Goal: Check status: Check status

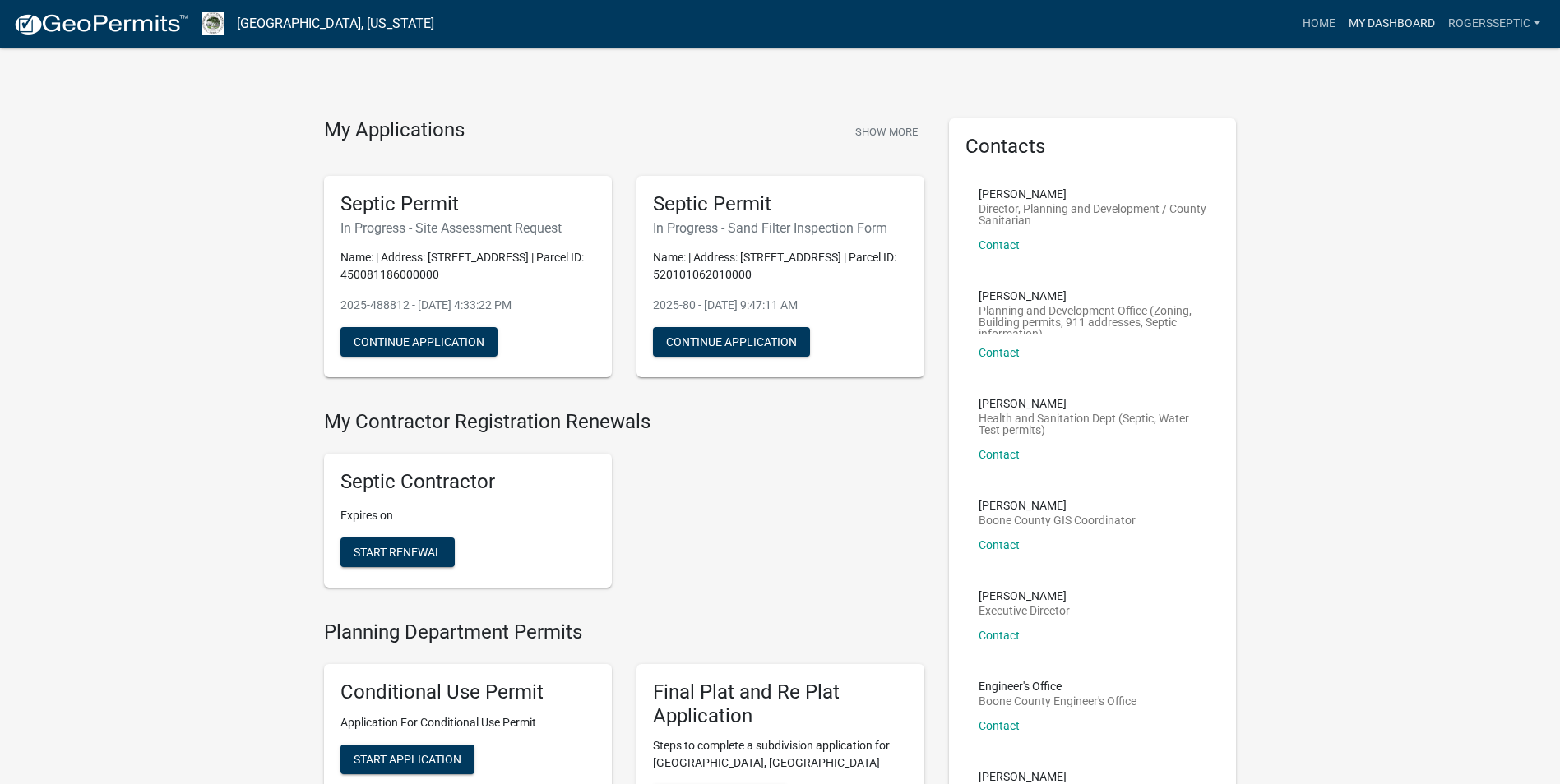
click at [1384, 18] on link "My Dashboard" at bounding box center [1392, 24] width 100 height 32
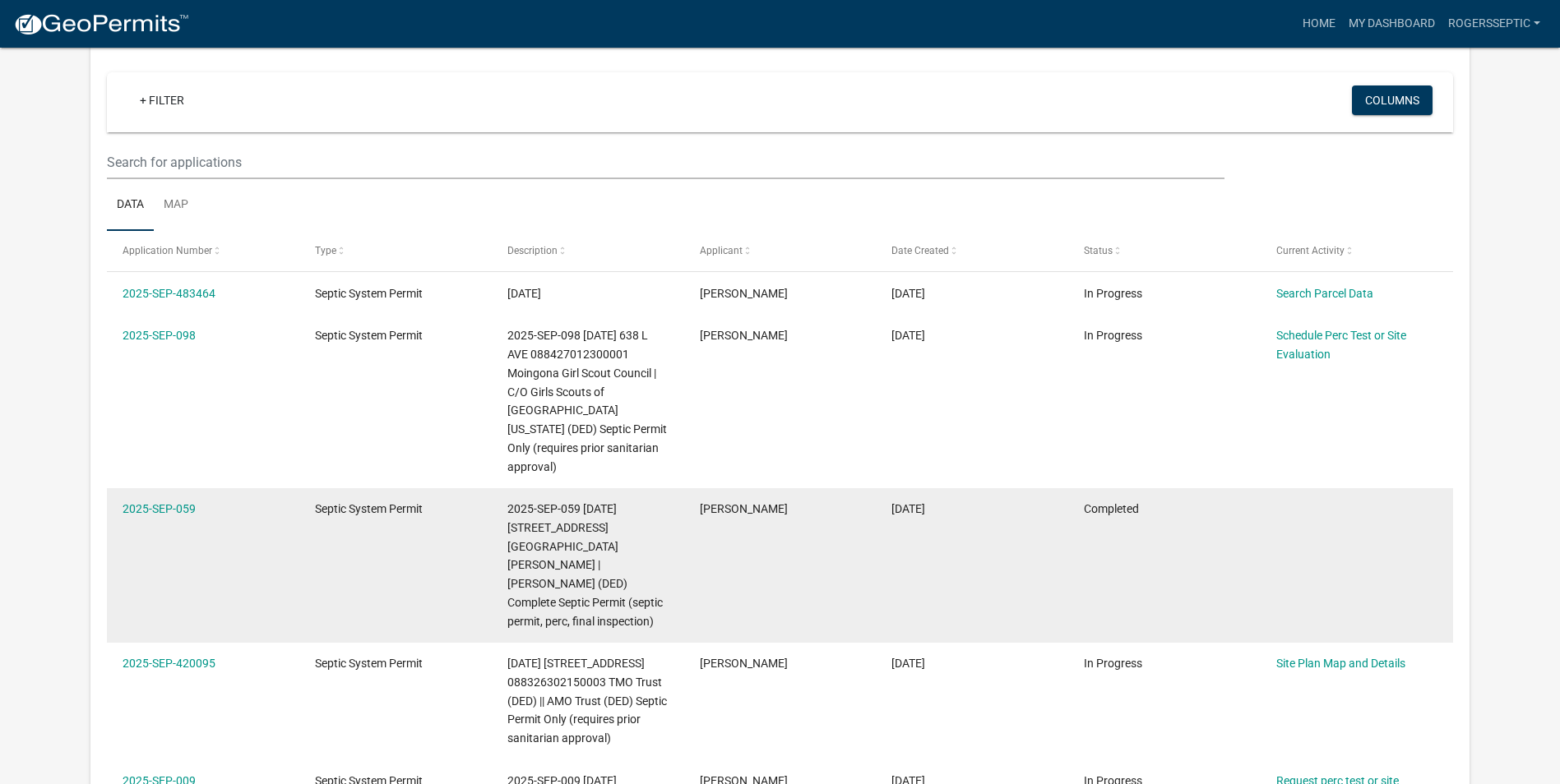
scroll to position [136, 0]
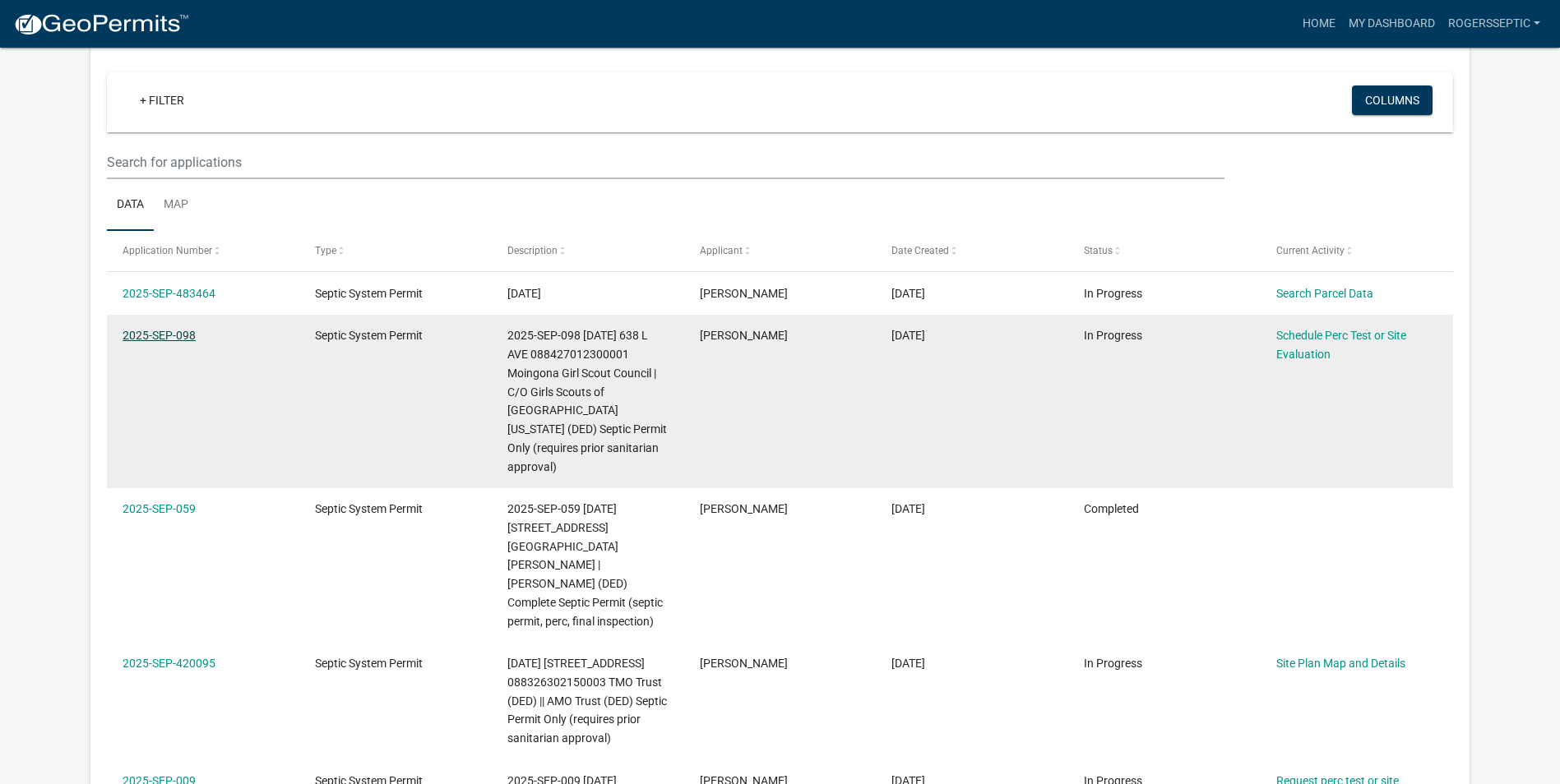
click at [127, 329] on link "2025-SEP-098" at bounding box center [159, 336] width 73 height 13
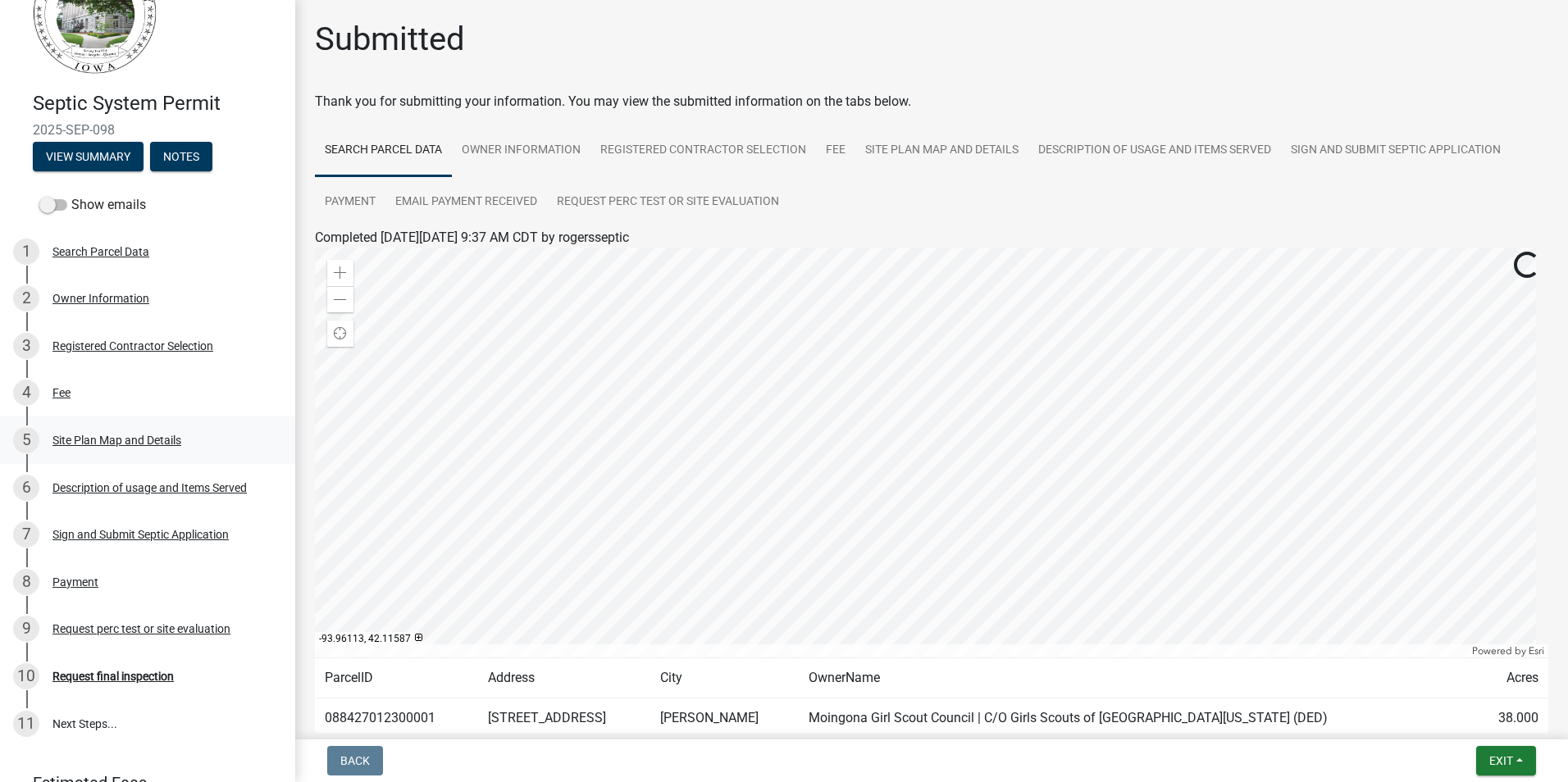
scroll to position [164, 0]
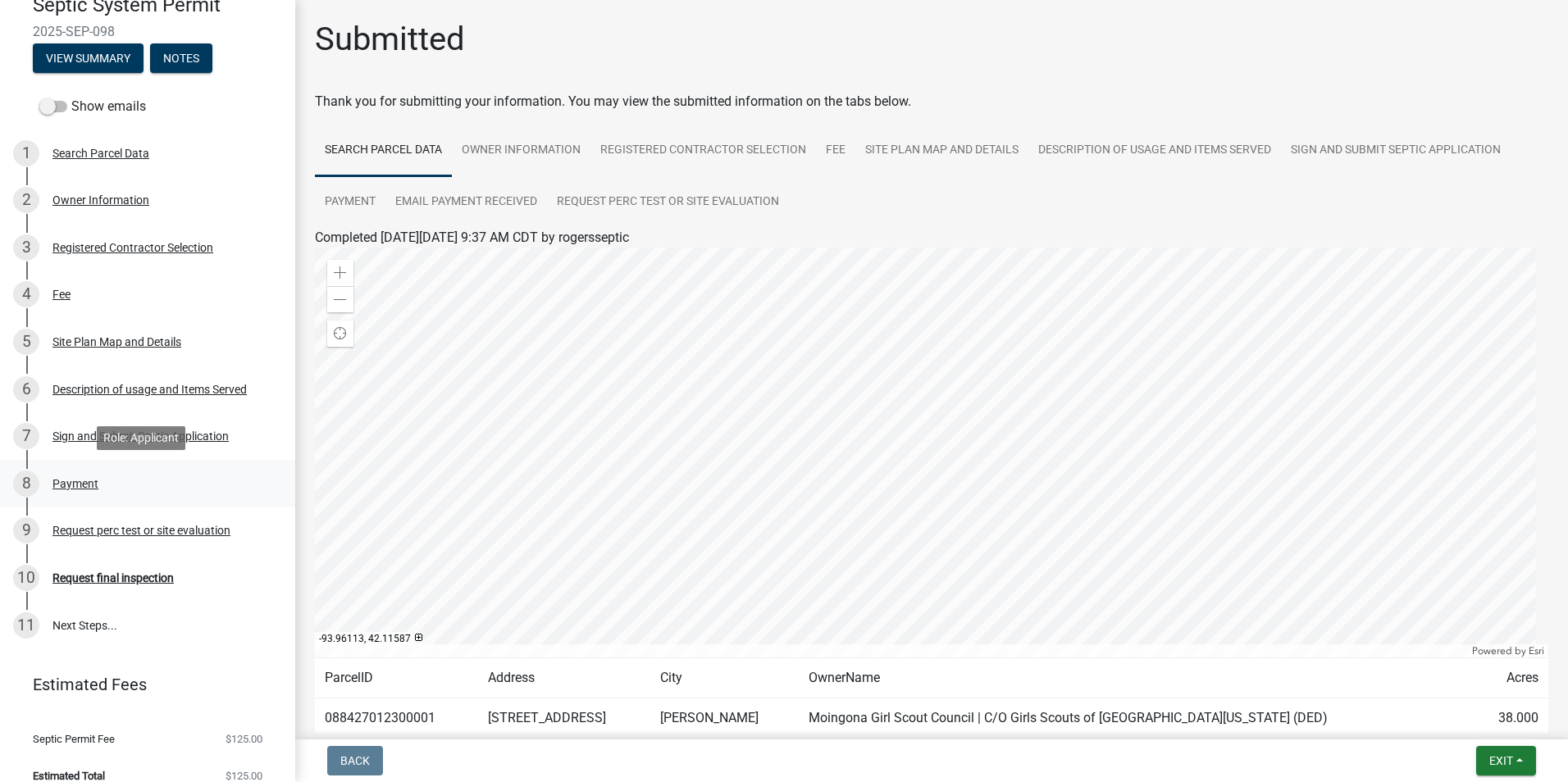
click at [79, 483] on div "Payment" at bounding box center [75, 483] width 45 height 11
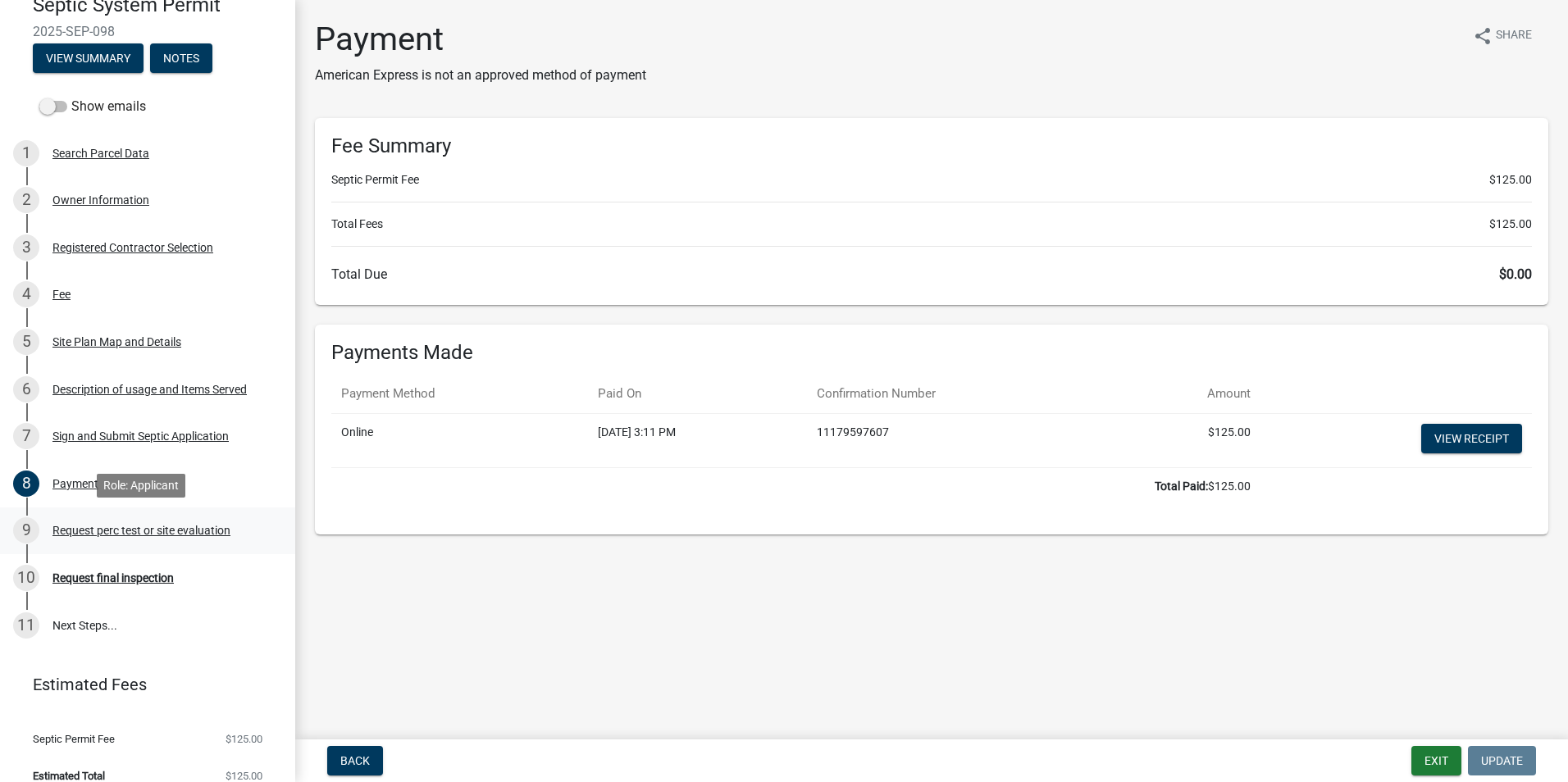
click at [109, 530] on div "Request perc test or site evaluation" at bounding box center [142, 531] width 178 height 11
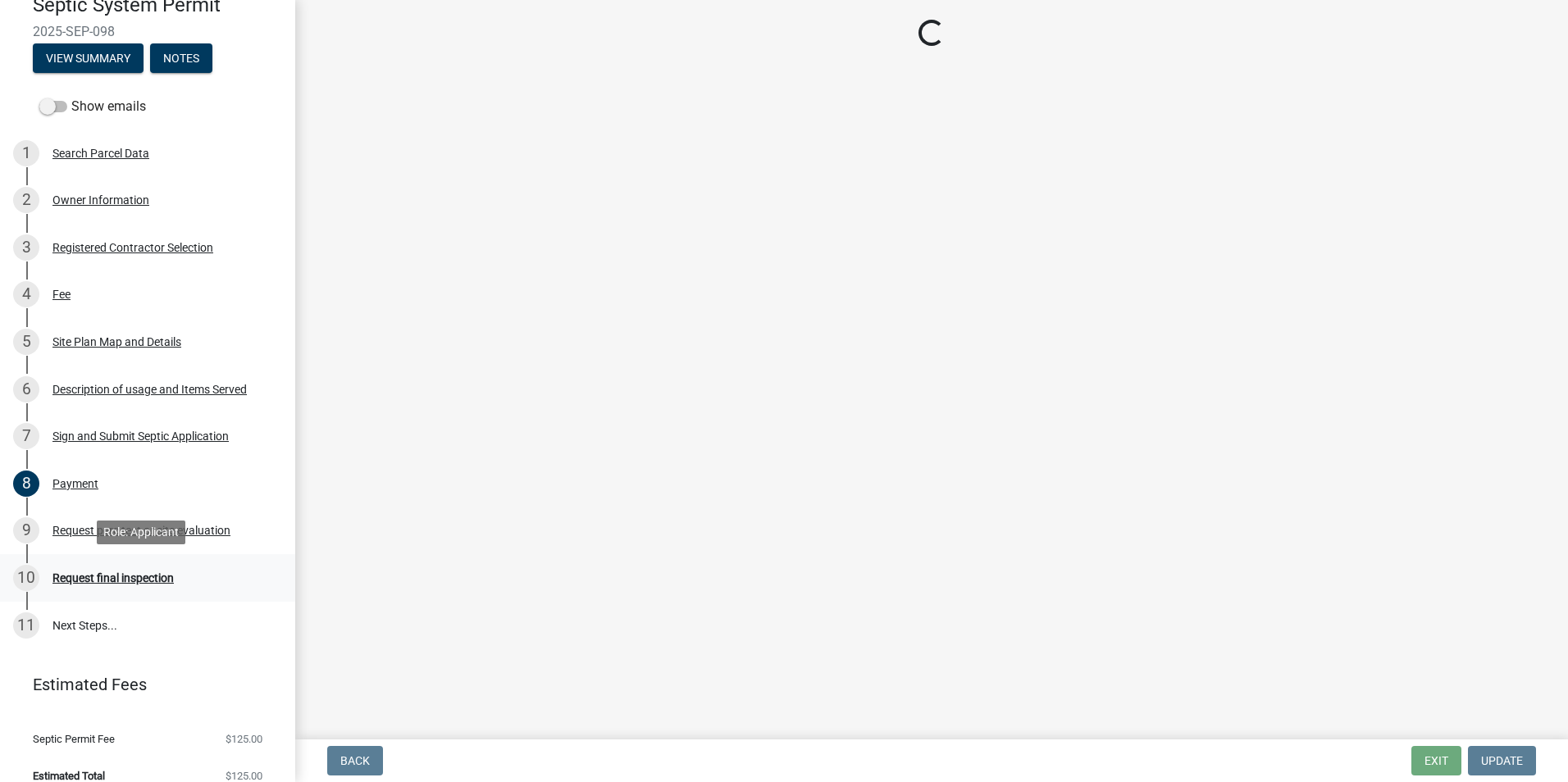
select select "2102ef2a-01d6-4a31-9cf4-906e8b722c57"
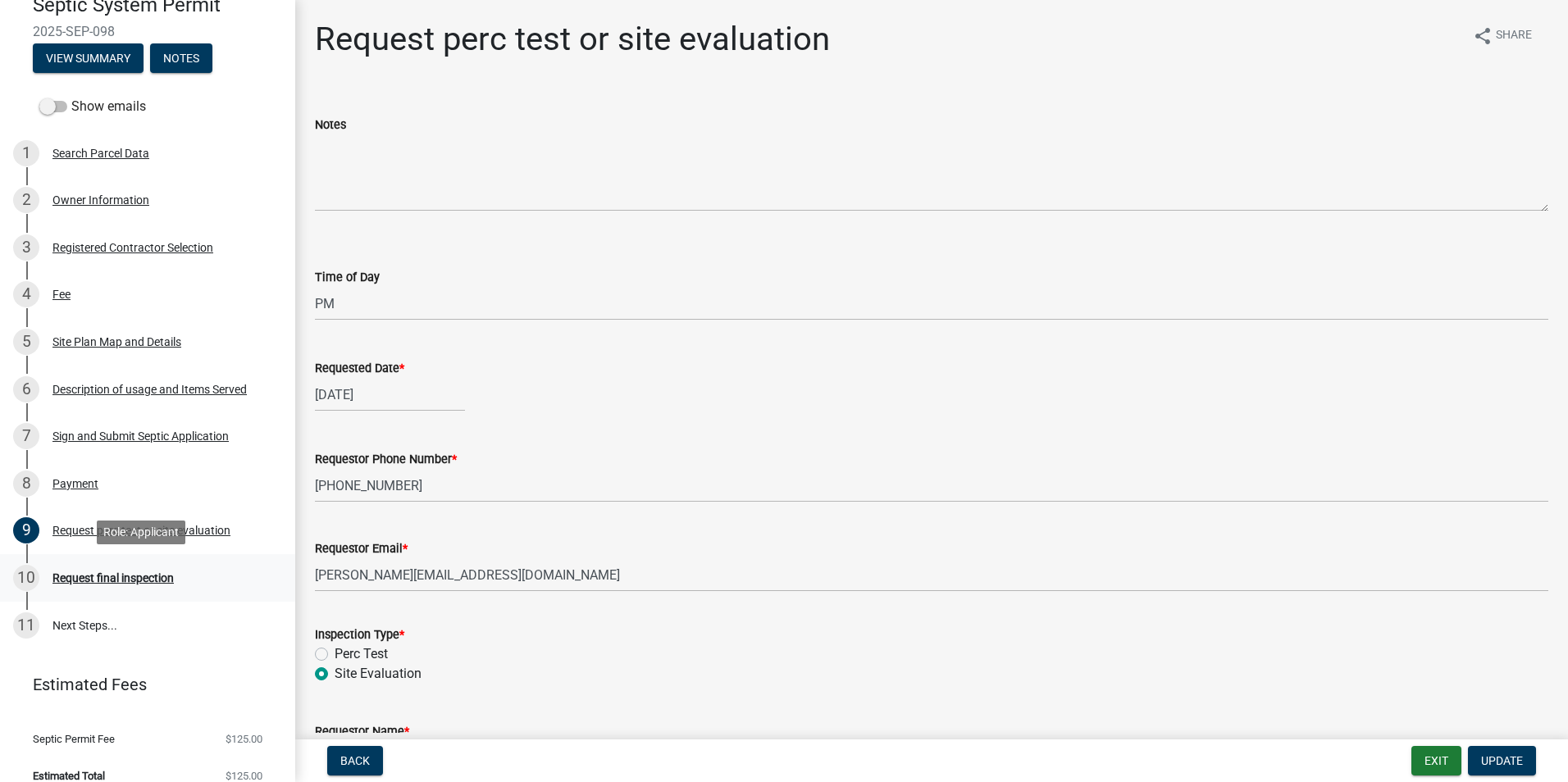
click at [131, 576] on div "Request final inspection" at bounding box center [113, 578] width 122 height 11
click at [132, 573] on div "Request final inspection" at bounding box center [113, 578] width 122 height 11
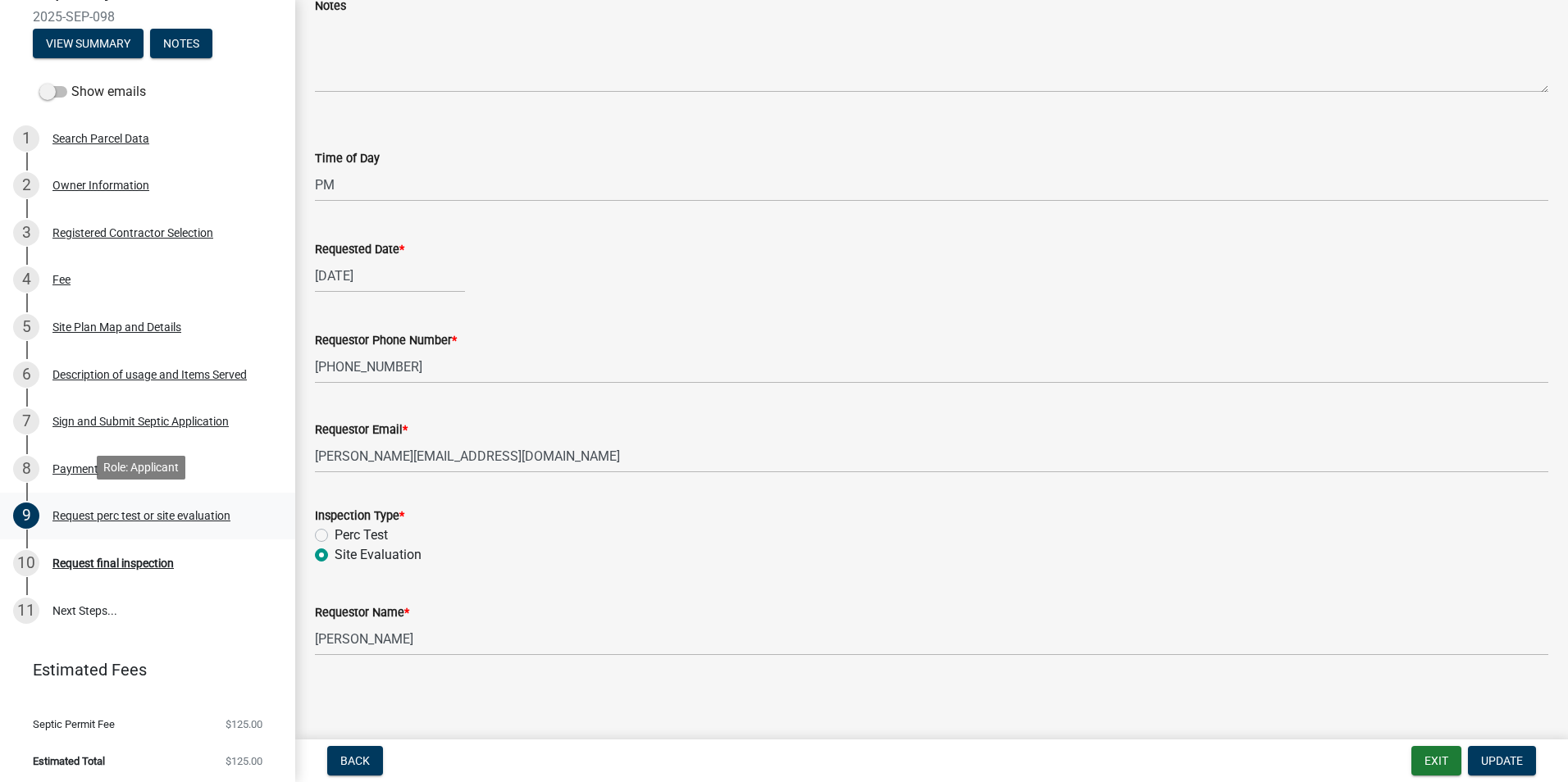
scroll to position [183, 0]
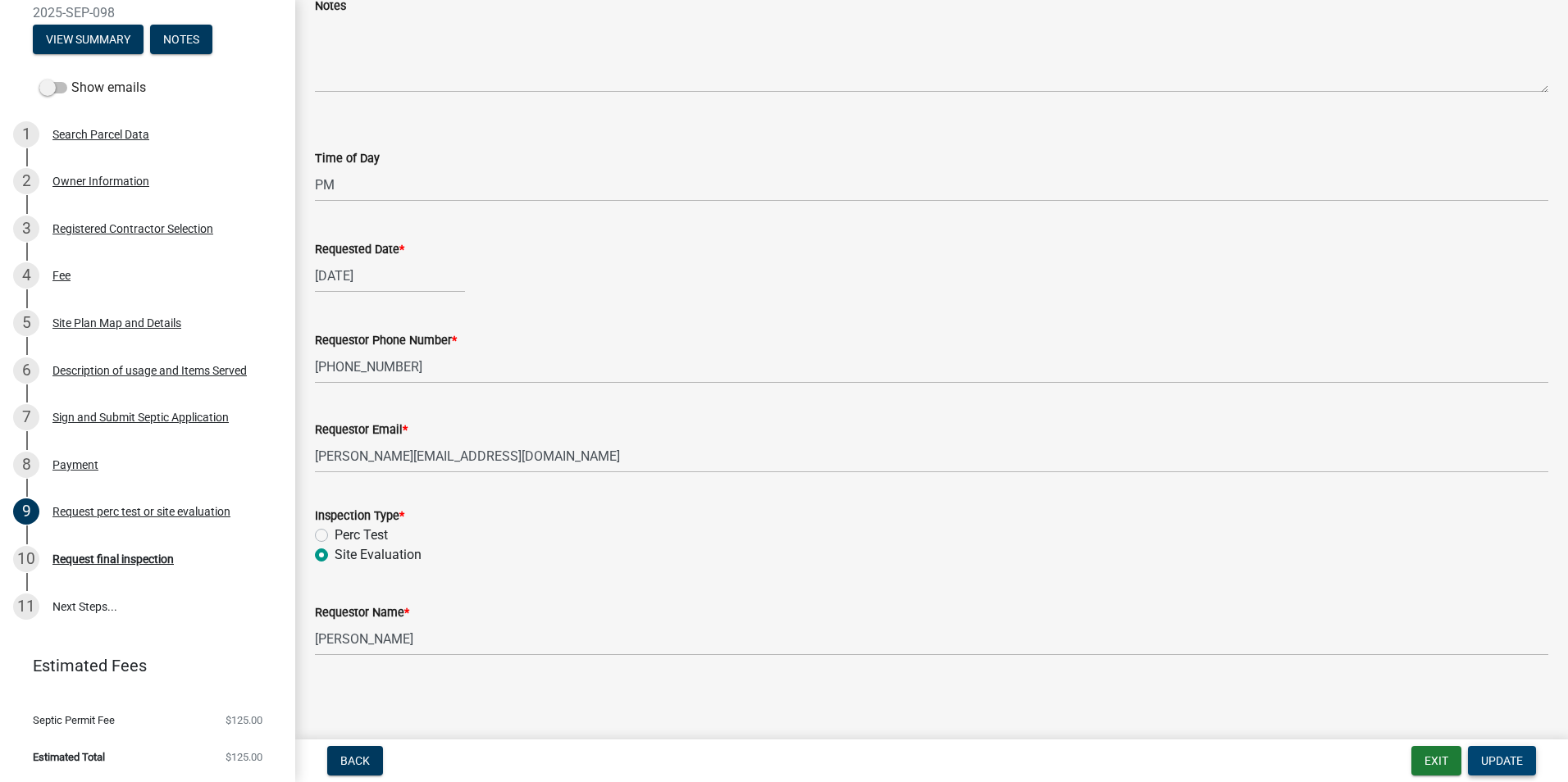
click at [1502, 762] on span "Update" at bounding box center [1501, 761] width 42 height 13
